Goal: Check status: Check status

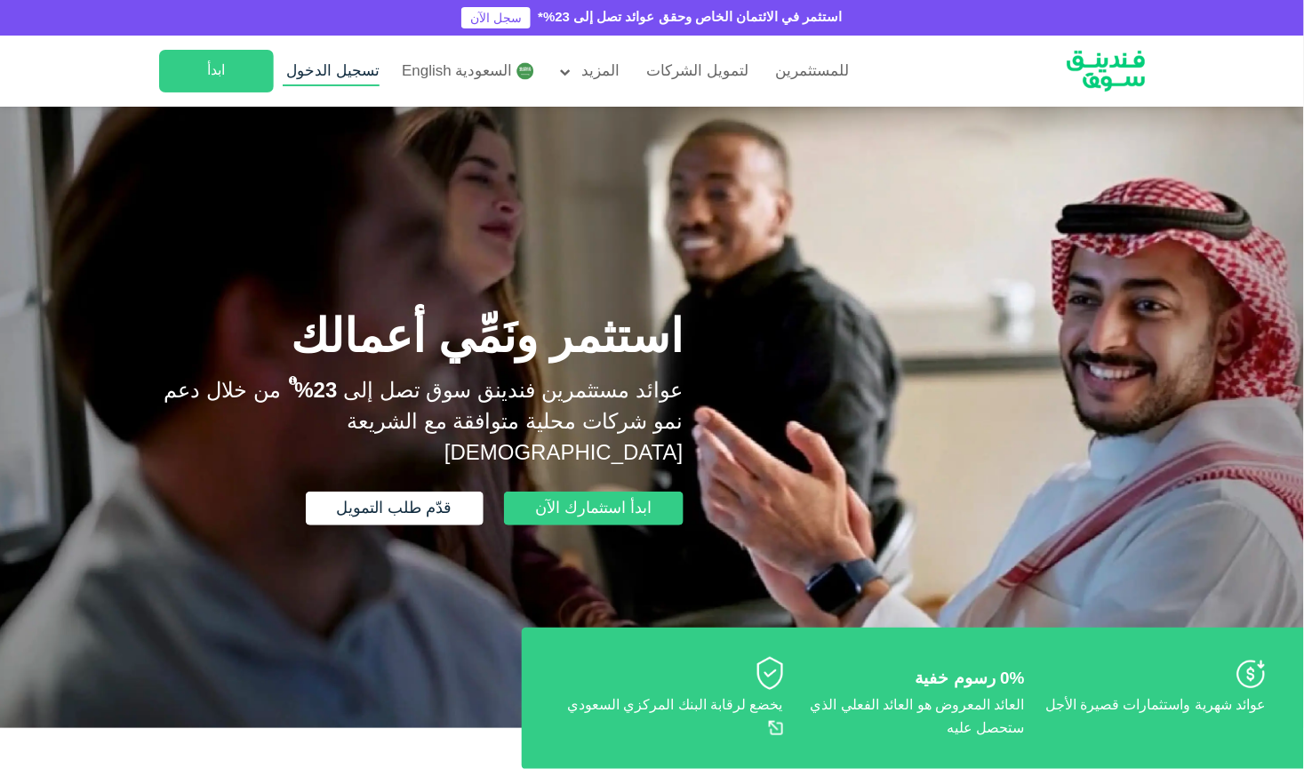
click at [356, 76] on span "تسجيل الدخول" at bounding box center [333, 71] width 93 height 15
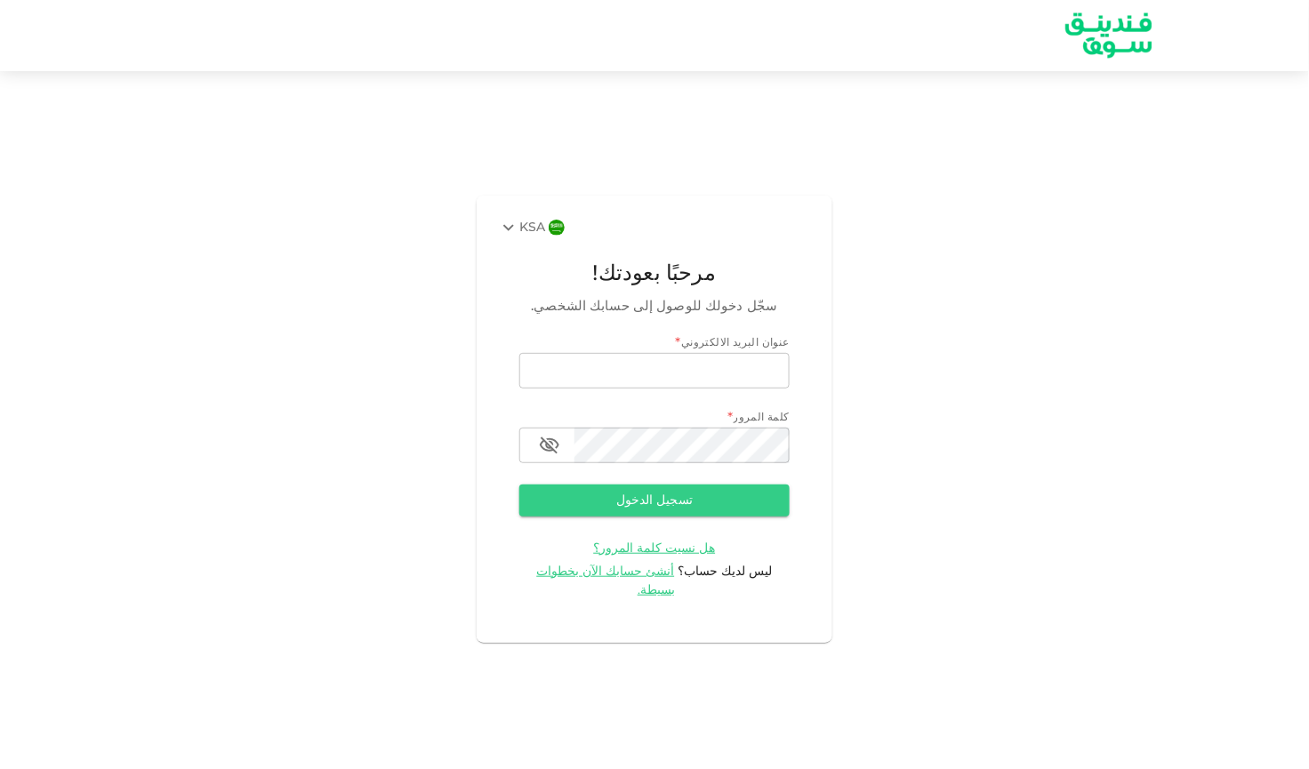
click at [549, 236] on img at bounding box center [557, 228] width 16 height 16
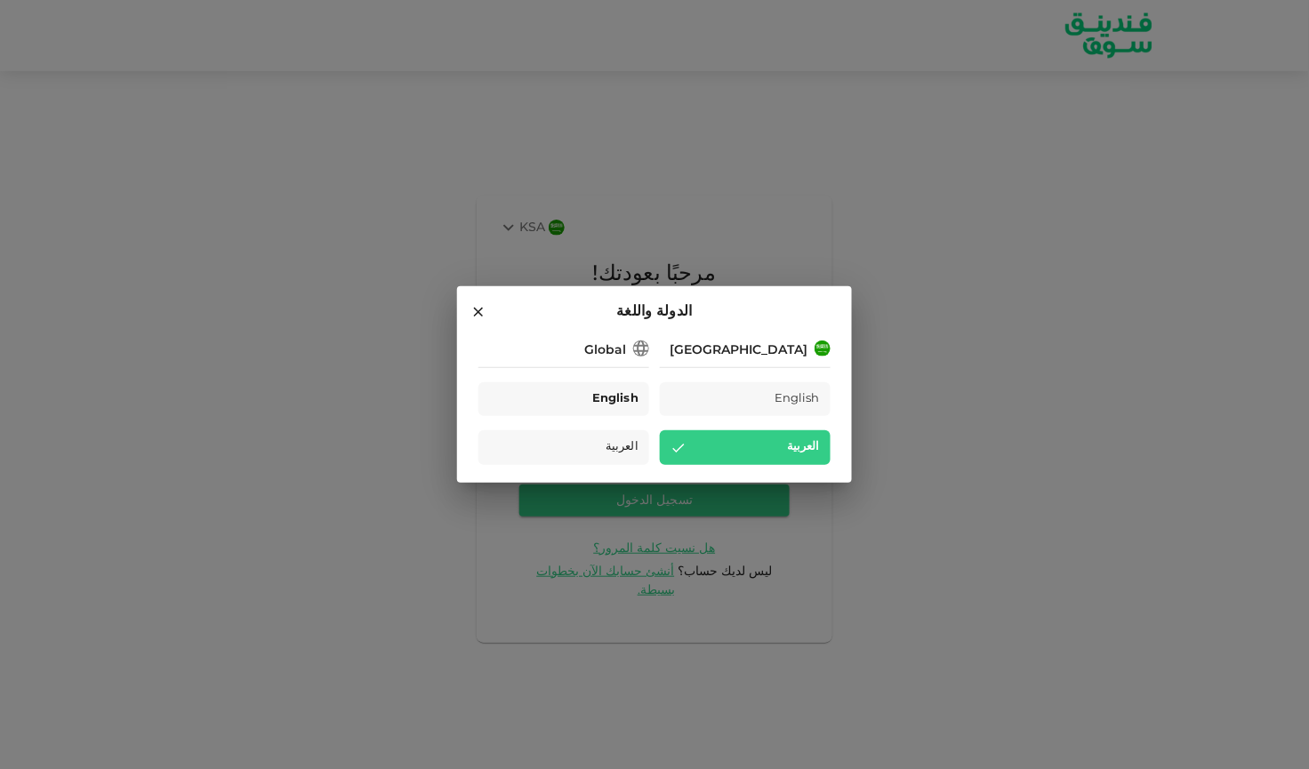
click at [623, 398] on span "English" at bounding box center [615, 399] width 46 height 20
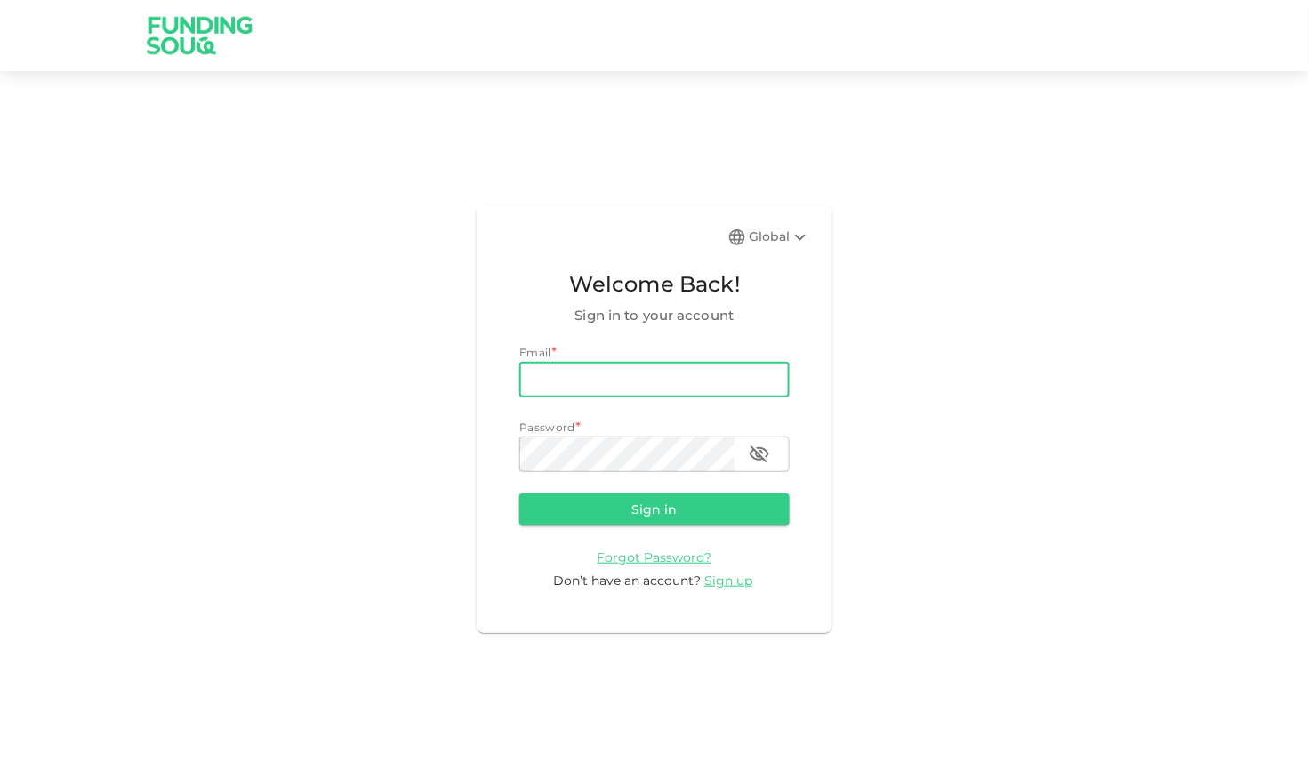
click at [625, 383] on input "email" at bounding box center [654, 380] width 270 height 36
type input "[EMAIL_ADDRESS][DOMAIN_NAME]"
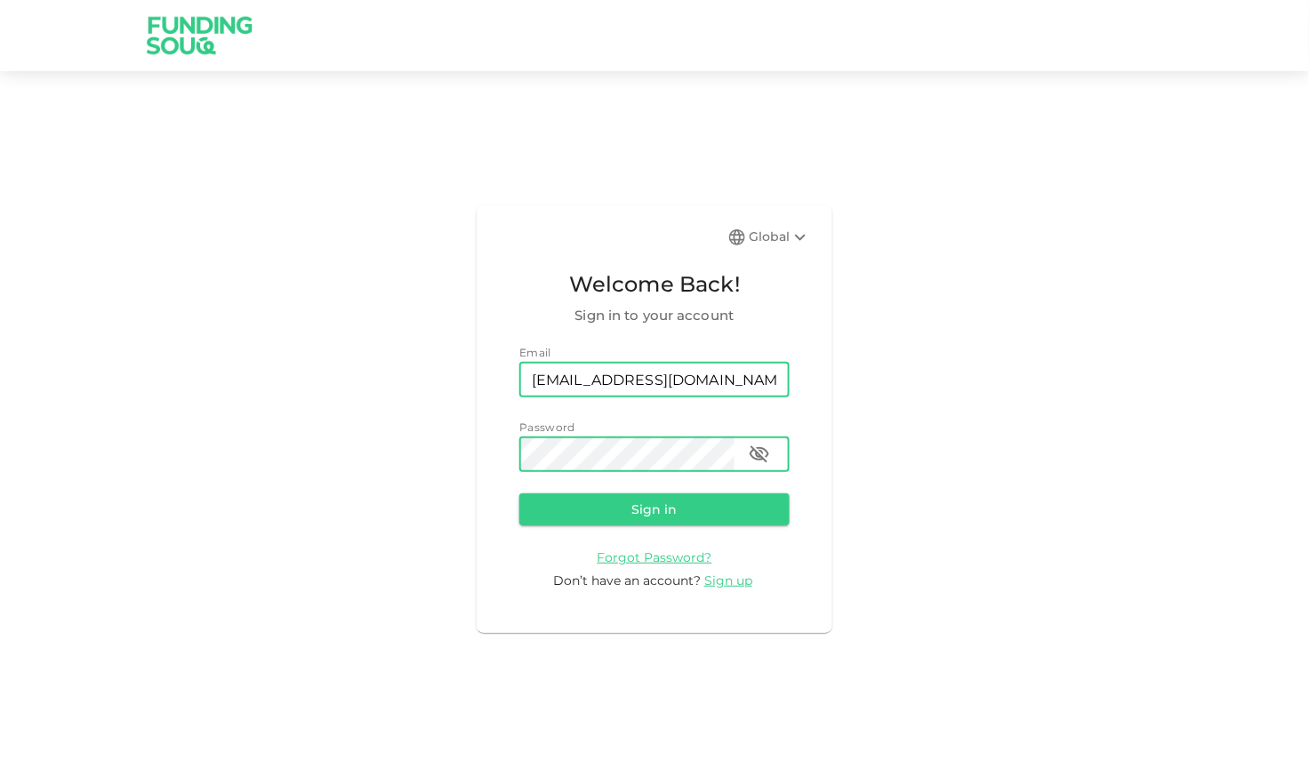
click at [519, 493] on button "Sign in" at bounding box center [654, 509] width 270 height 32
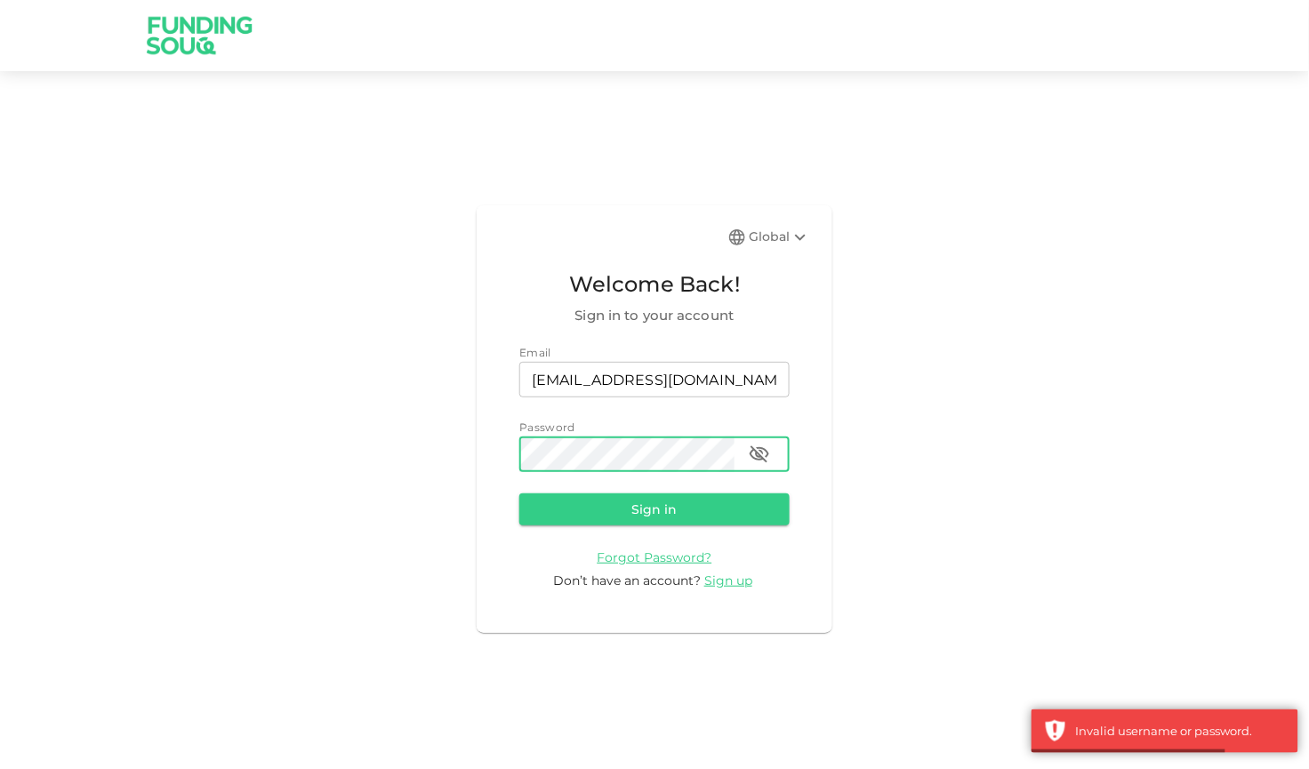
click at [760, 461] on icon "button" at bounding box center [759, 454] width 21 height 21
click at [519, 493] on button "Sign in" at bounding box center [654, 509] width 270 height 32
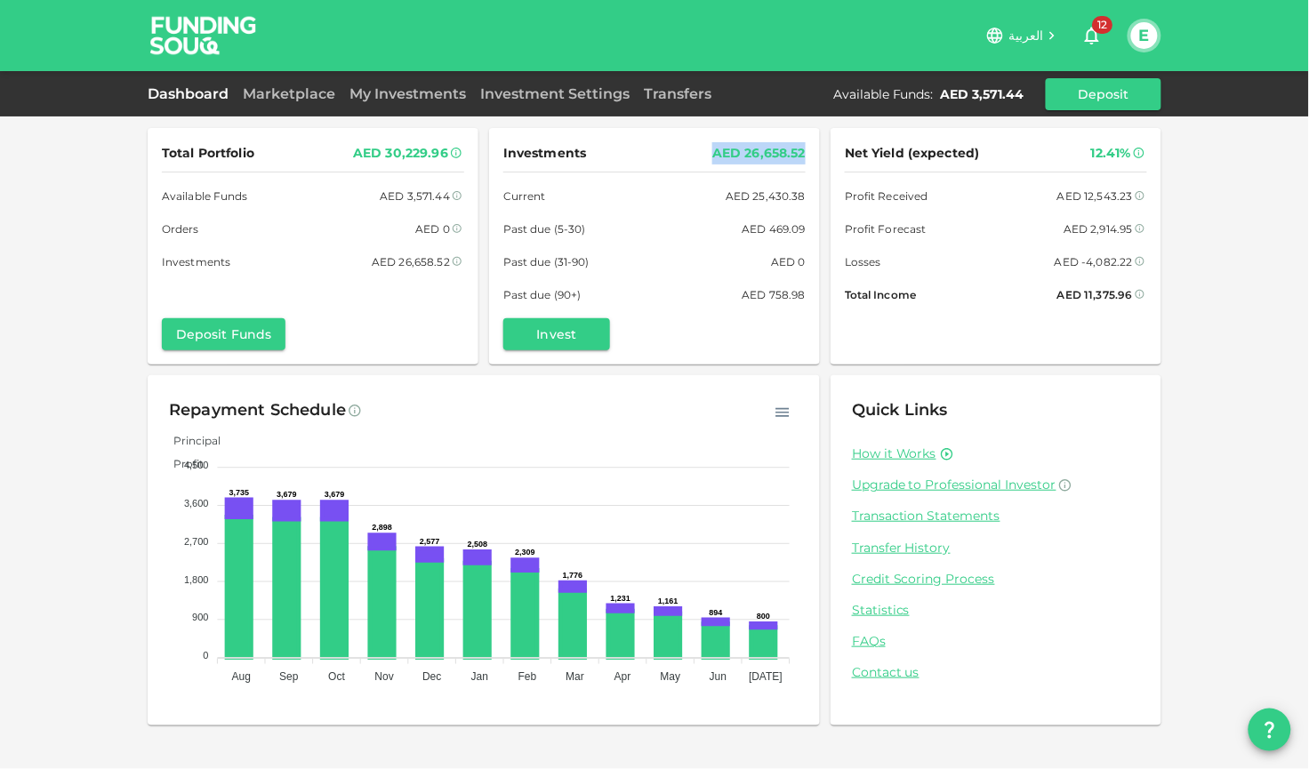
drag, startPoint x: 806, startPoint y: 153, endPoint x: 705, endPoint y: 157, distance: 101.4
click at [705, 157] on div "Investments AED 26,658.52 Current AED 25,430.38 Past due (5-30) AED 469.09 Past…" at bounding box center [654, 246] width 331 height 236
drag, startPoint x: 803, startPoint y: 154, endPoint x: 503, endPoint y: 144, distance: 299.8
click at [503, 144] on div "Investments AED 26,658.52" at bounding box center [654, 153] width 302 height 22
click at [502, 157] on div "Investments AED 26,658.52 Current AED 25,430.38 Past due (5-30) AED 469.09 Past…" at bounding box center [654, 246] width 331 height 236
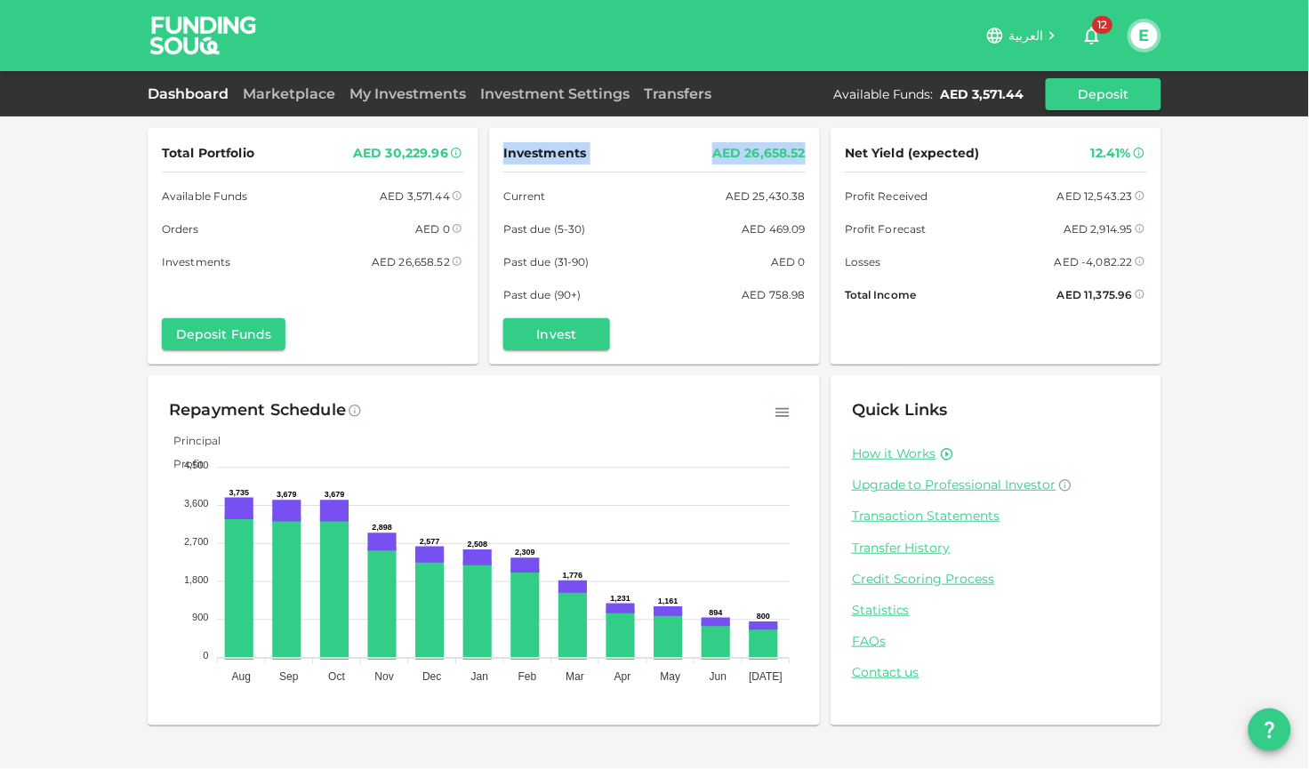
drag, startPoint x: 502, startPoint y: 157, endPoint x: 813, endPoint y: 160, distance: 311.2
click at [813, 160] on div "Investments AED 26,658.52 Current AED 25,430.38 Past due (5-30) AED 469.09 Past…" at bounding box center [654, 246] width 331 height 236
click at [758, 213] on div "Investments AED 26,658.52 Current AED 25,430.38 Past due (5-30) AED 469.09 Past…" at bounding box center [654, 223] width 302 height 162
drag, startPoint x: 808, startPoint y: 198, endPoint x: 498, endPoint y: 182, distance: 310.7
click at [497, 182] on div "Investments AED 26,658.52 Current AED 25,430.38 Past due (5-30) AED 469.09 Past…" at bounding box center [654, 246] width 331 height 236
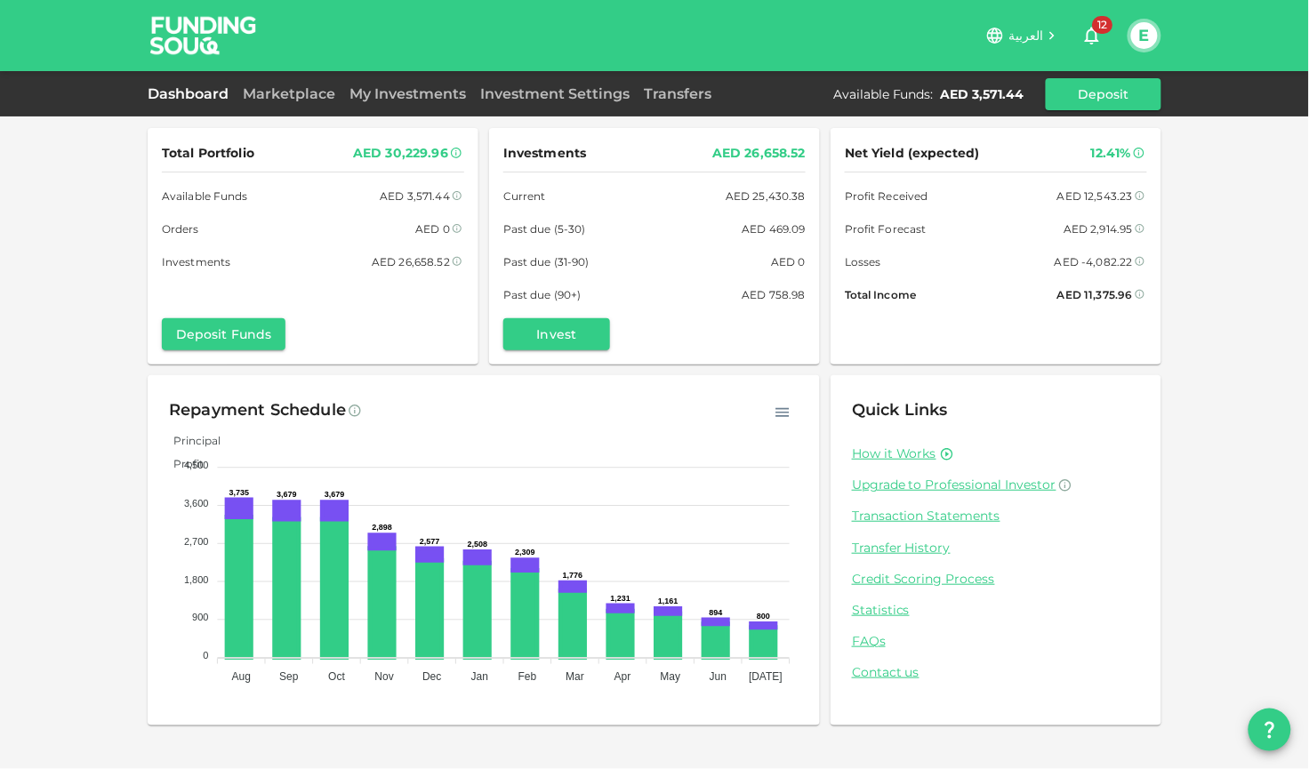
click at [807, 234] on div "Investments AED 26,658.52 Current AED 25,430.38 Past due (5-30) AED 469.09 Past…" at bounding box center [654, 246] width 331 height 236
drag, startPoint x: 807, startPoint y: 234, endPoint x: 525, endPoint y: 226, distance: 281.9
click at [525, 226] on div "Investments AED 26,658.52 Current AED 25,430.38 Past due (5-30) AED 469.09 Past…" at bounding box center [654, 246] width 331 height 236
click at [628, 250] on div "Investments AED 26,658.52 Current AED 25,430.38 Past due (5-30) AED 469.09 Past…" at bounding box center [654, 223] width 302 height 162
click at [600, 260] on div "Past due (31-90) AED 0" at bounding box center [654, 261] width 302 height 19
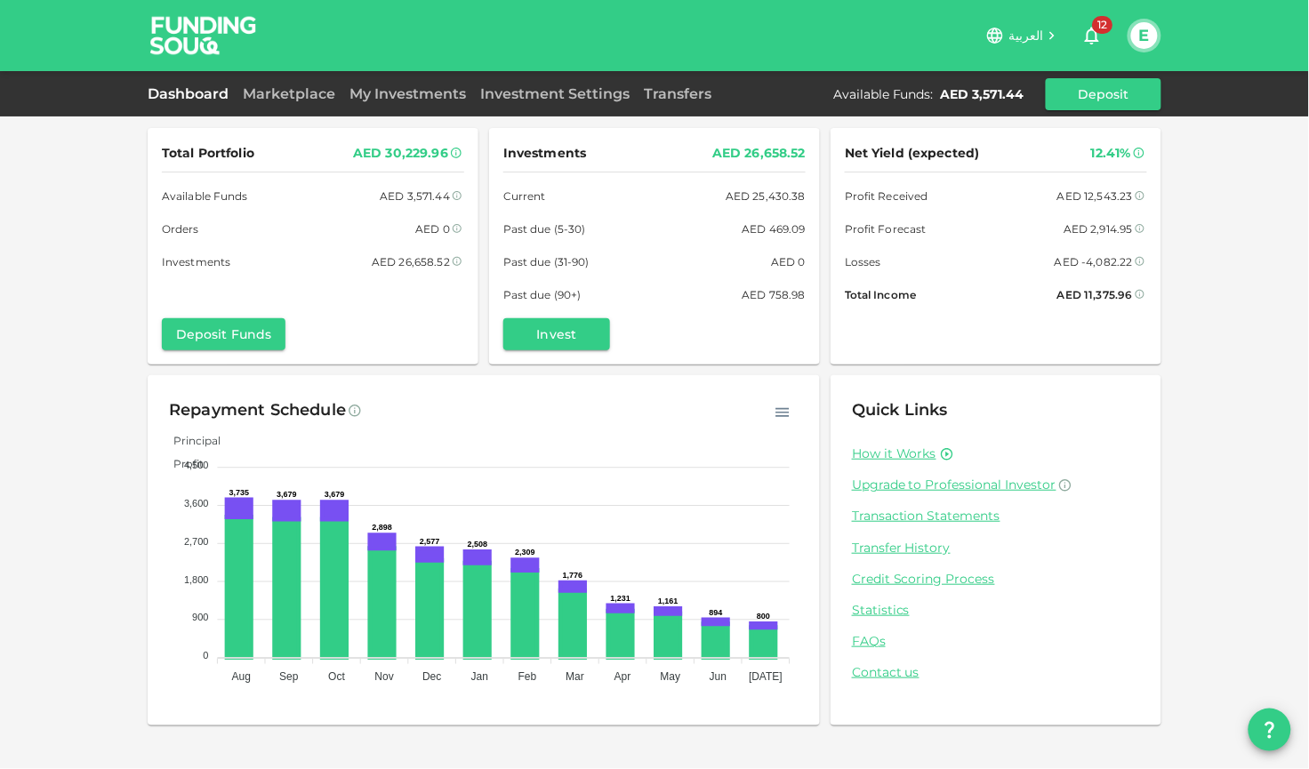
click at [600, 260] on div "Past due (31-90) AED 0" at bounding box center [654, 261] width 302 height 19
drag, startPoint x: 502, startPoint y: 260, endPoint x: 811, endPoint y: 255, distance: 308.5
click at [811, 255] on div "Investments AED 26,658.52 Current AED 25,430.38 Past due (5-30) AED 469.09 Past…" at bounding box center [654, 246] width 331 height 236
drag, startPoint x: 807, startPoint y: 294, endPoint x: 487, endPoint y: 290, distance: 320.1
click at [487, 290] on div "Total Portfolio AED 30,229.96 Available Funds AED 3,571.44 Orders AED 0 Investm…" at bounding box center [654, 246] width 1013 height 236
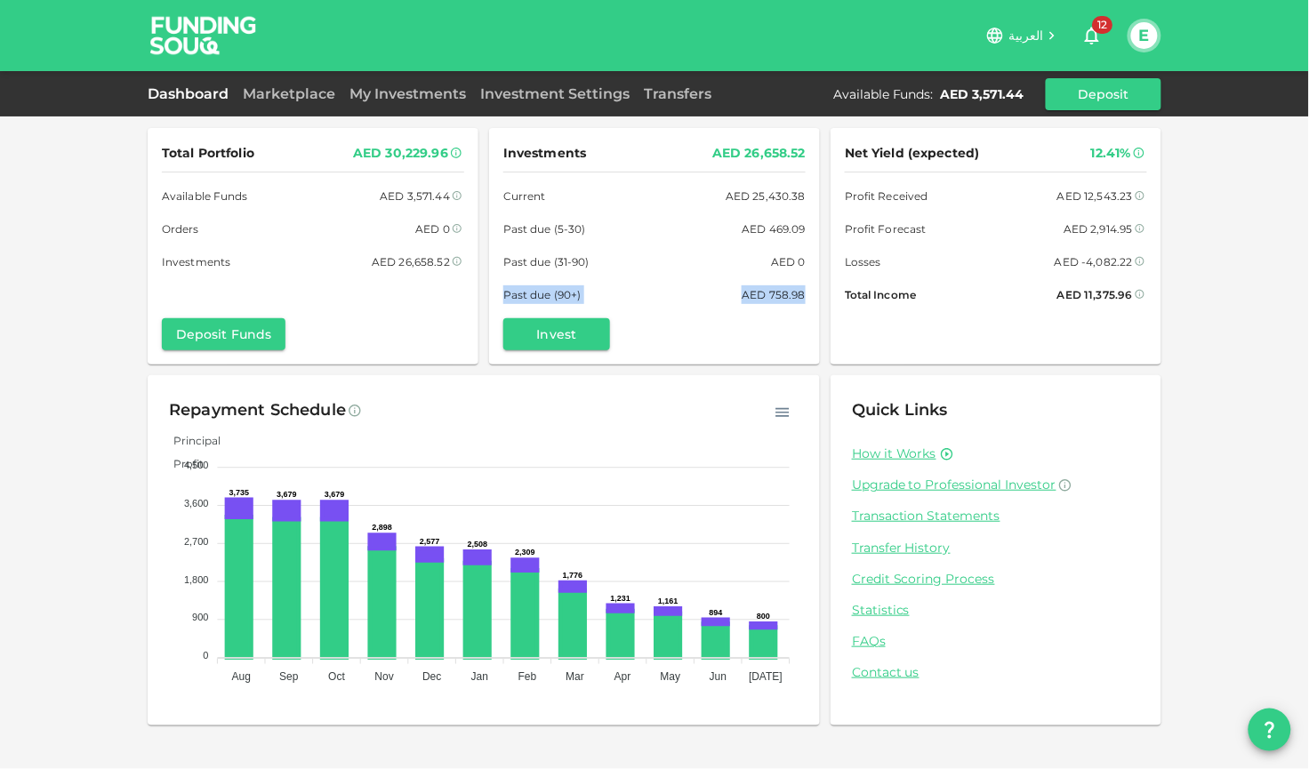
click at [713, 295] on div "Past due (90+) AED 758.98" at bounding box center [654, 294] width 302 height 19
click at [1093, 43] on icon "button" at bounding box center [1091, 35] width 21 height 21
